Goal: Task Accomplishment & Management: Manage account settings

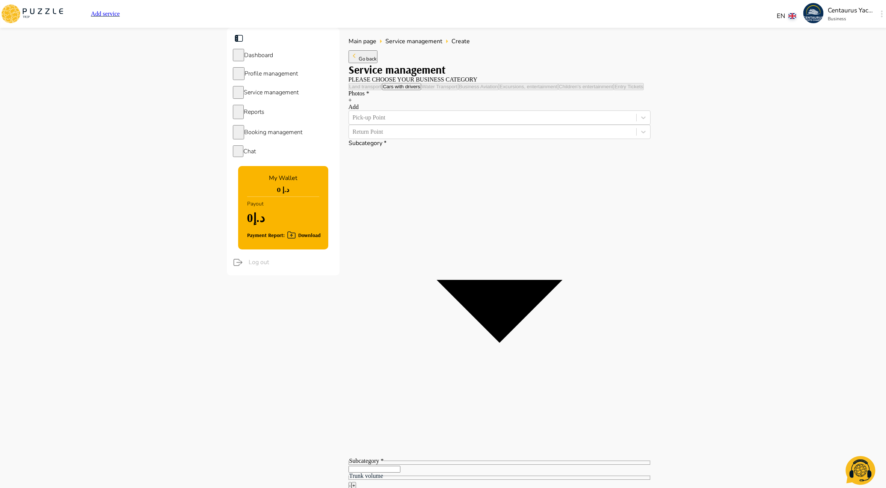
type textarea "*"
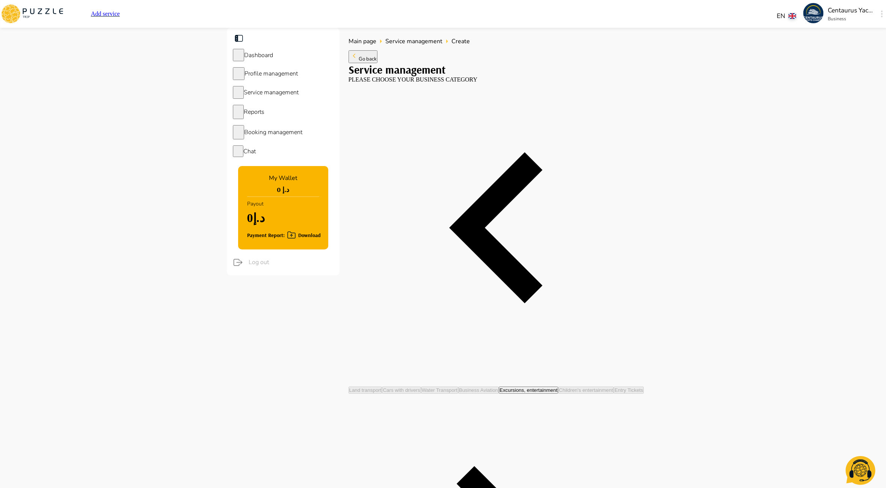
type textarea "*"
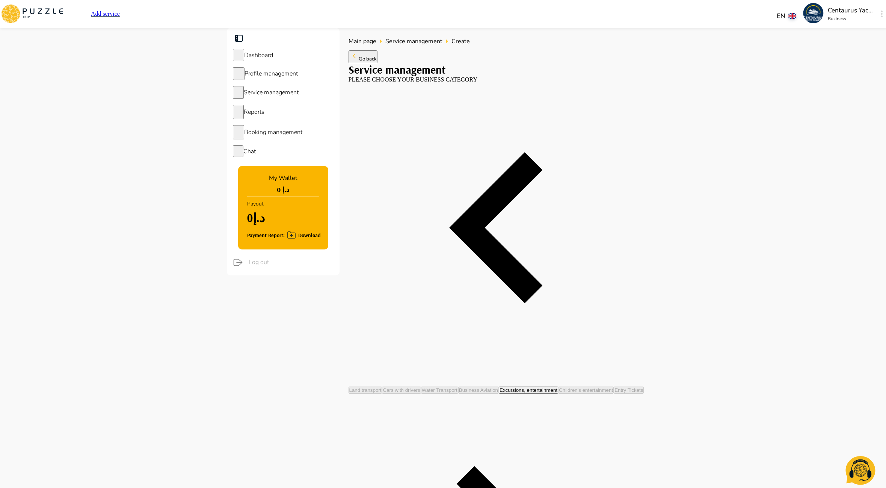
type textarea "*"
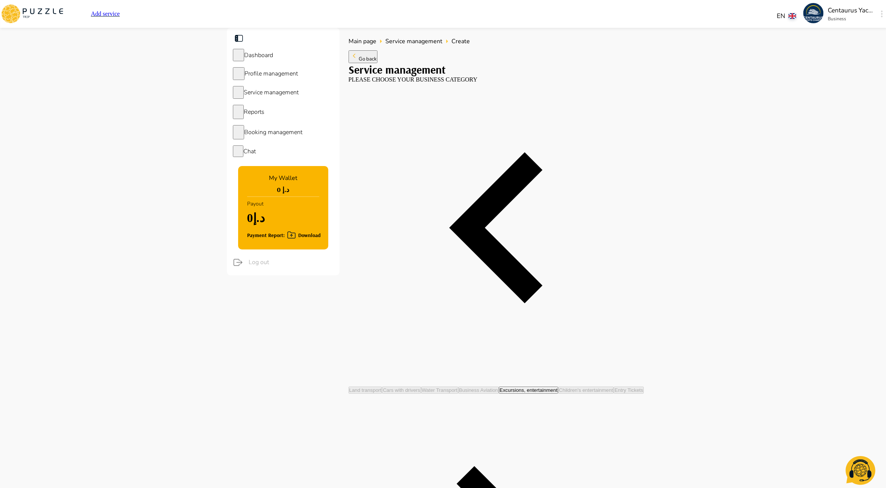
type textarea "*"
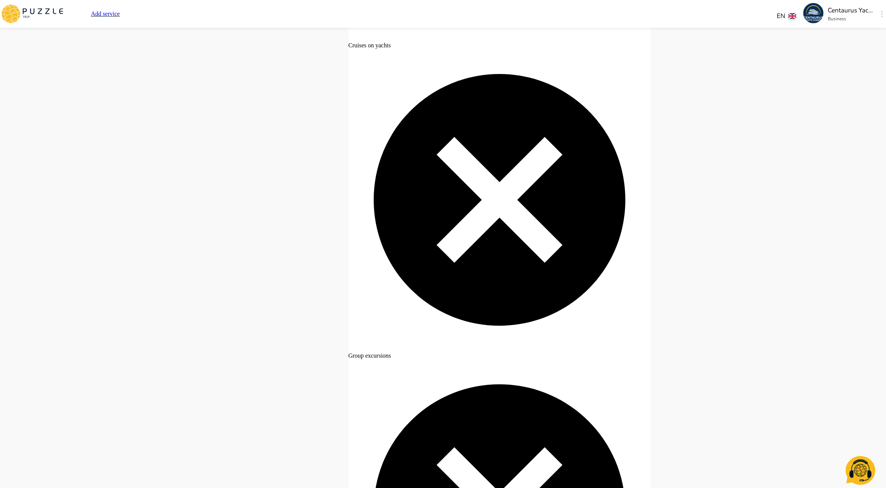
scroll to position [2703, 0]
